Goal: Find specific page/section: Find specific page/section

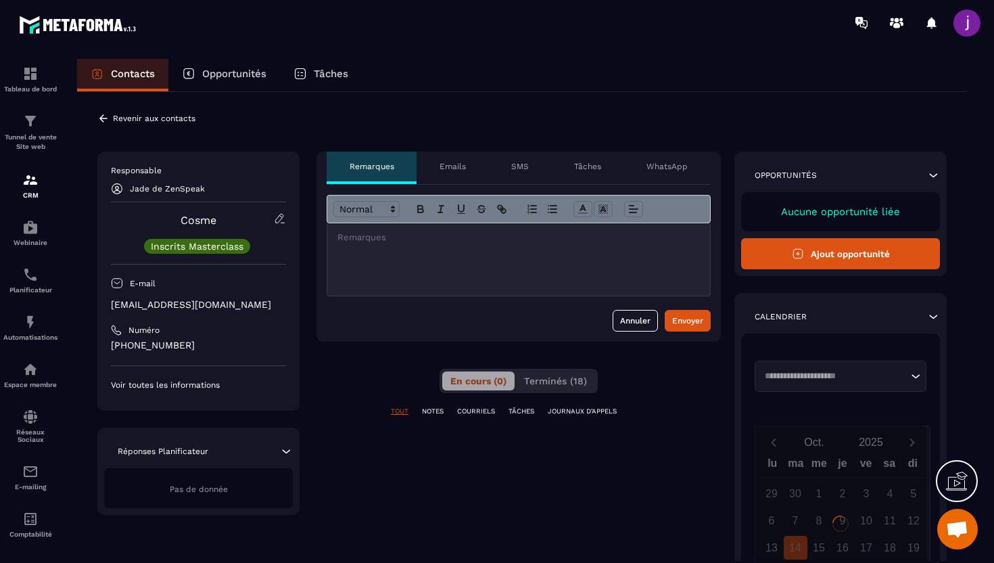
click at [99, 119] on icon at bounding box center [103, 118] width 12 height 12
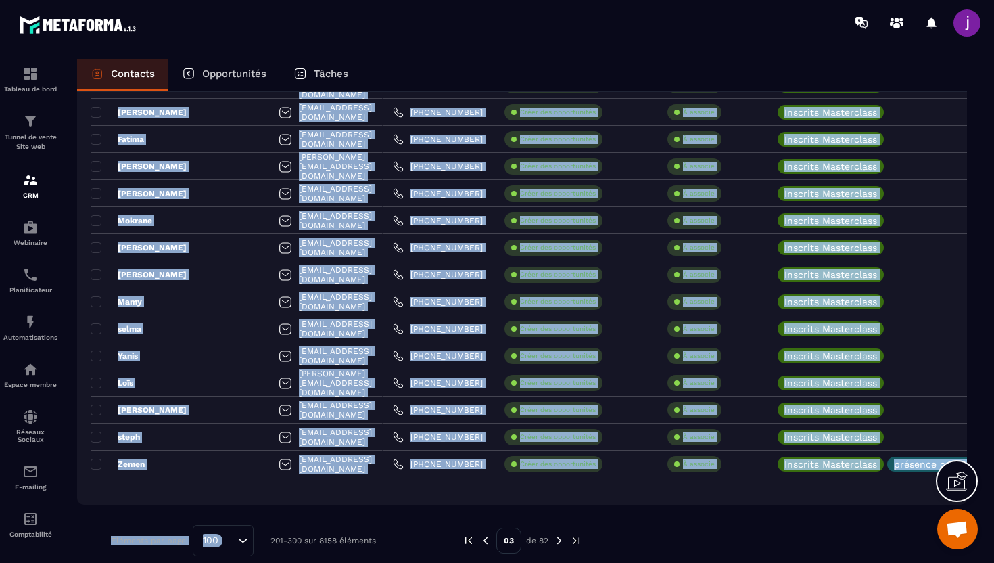
scroll to position [2435, 0]
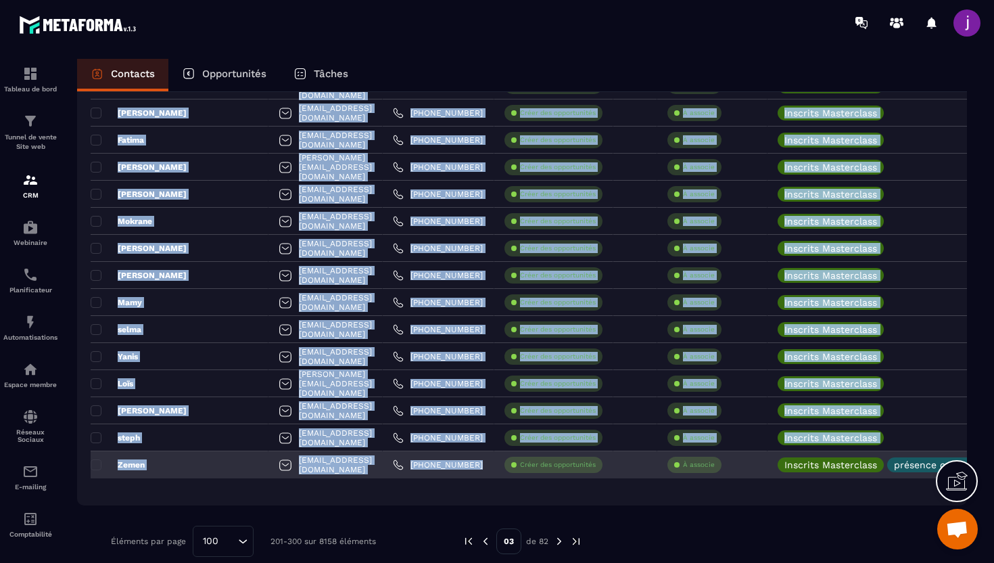
drag, startPoint x: 116, startPoint y: 191, endPoint x: 481, endPoint y: 460, distance: 453.1
copy tbody "Lorem ipsumdolors@ametc.adi +47 17640 8004 Elits doe temporincidi Utla et DolOr…"
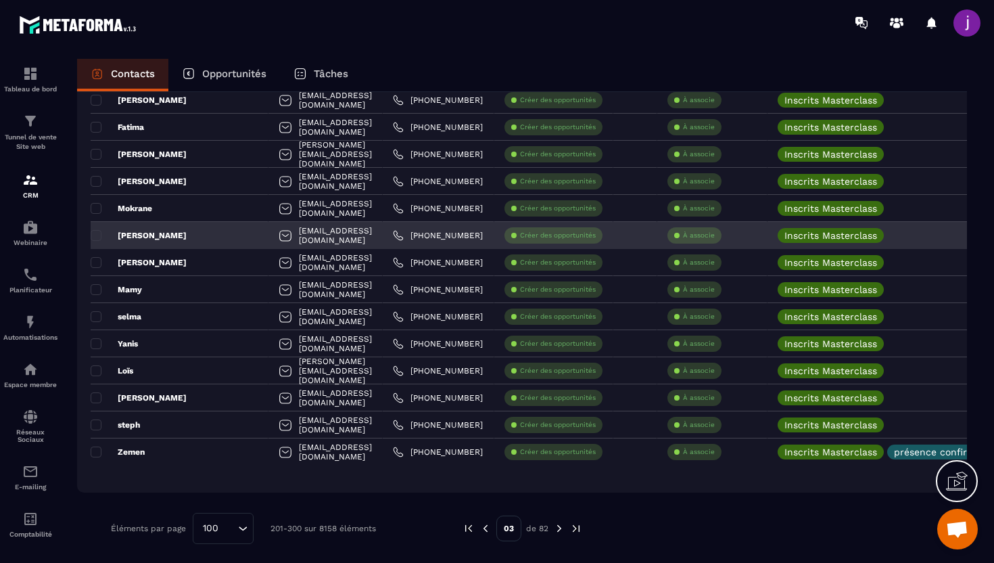
scroll to position [2451, 0]
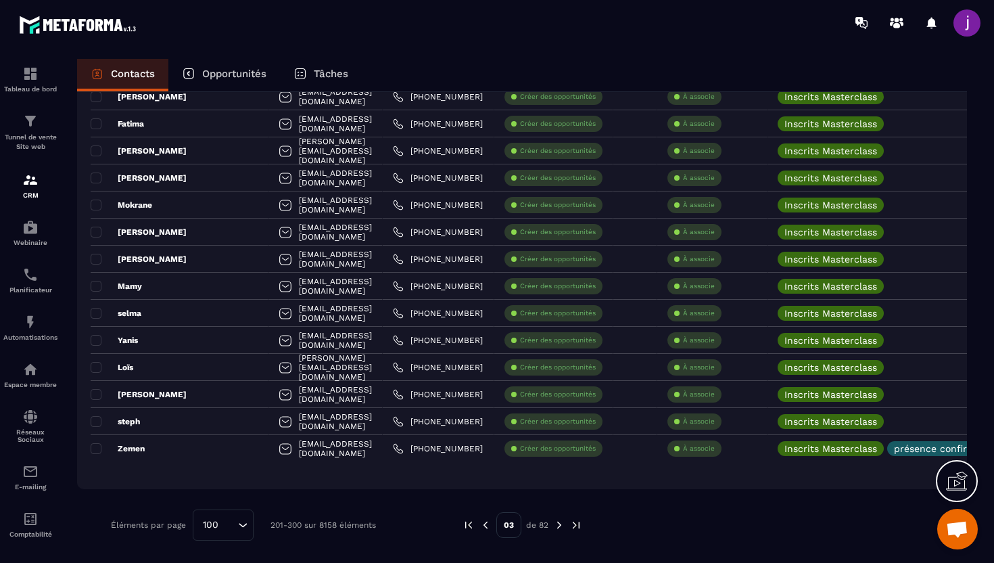
click at [561, 524] on img at bounding box center [559, 525] width 12 height 12
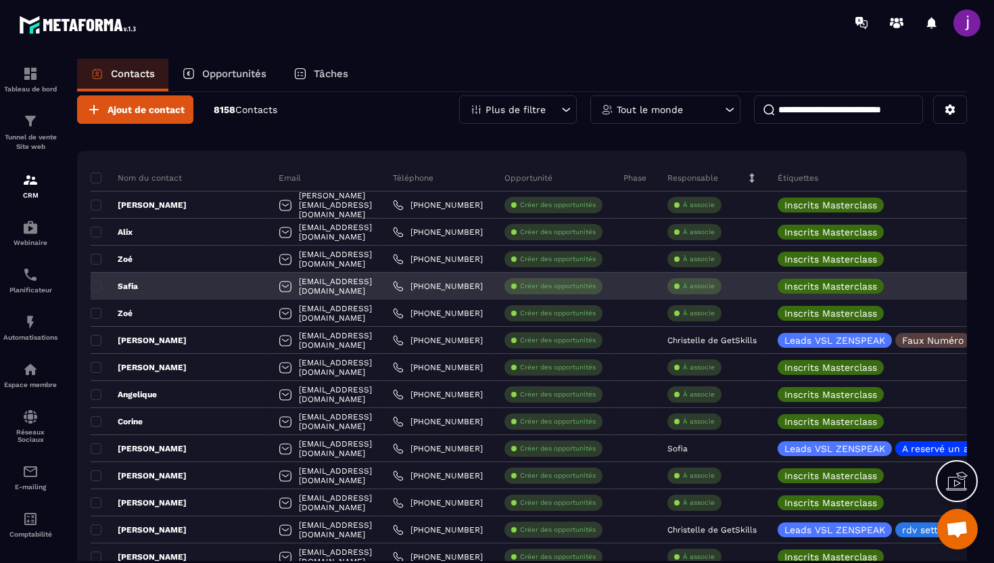
scroll to position [27, 0]
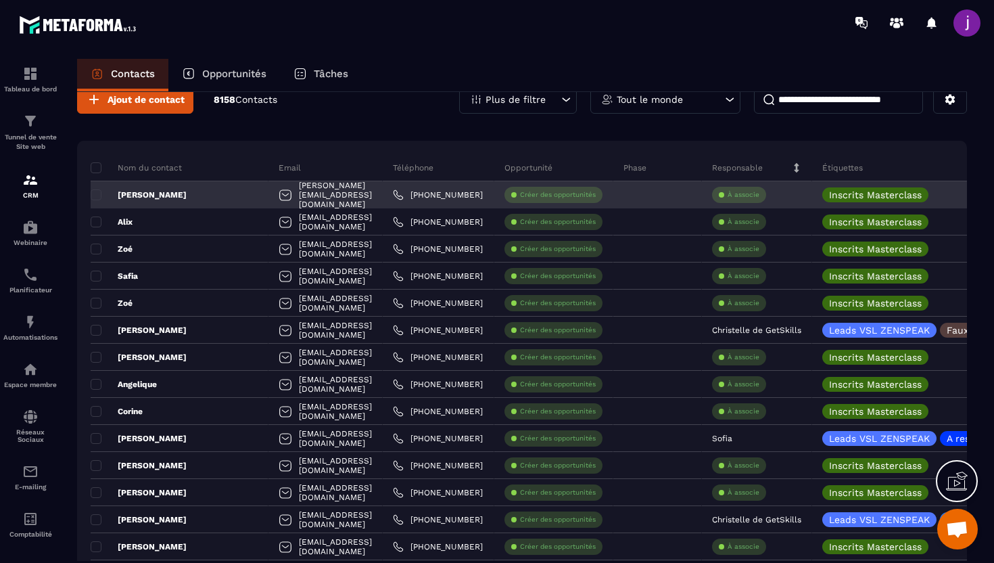
click at [204, 191] on div "[PERSON_NAME]" at bounding box center [180, 194] width 178 height 27
